Goal: Find specific page/section: Find specific page/section

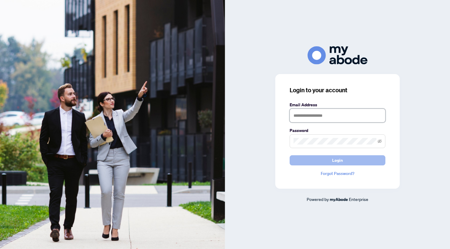
type input "**********"
click at [346, 161] on button "Login" at bounding box center [338, 161] width 96 height 10
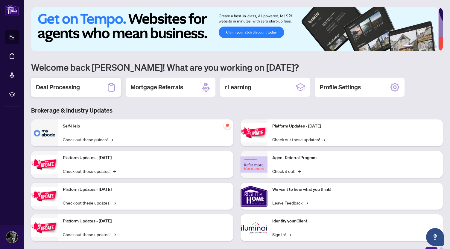
click at [55, 88] on h2 "Deal Processing" at bounding box center [58, 87] width 44 height 8
